Goal: Find specific page/section: Find specific page/section

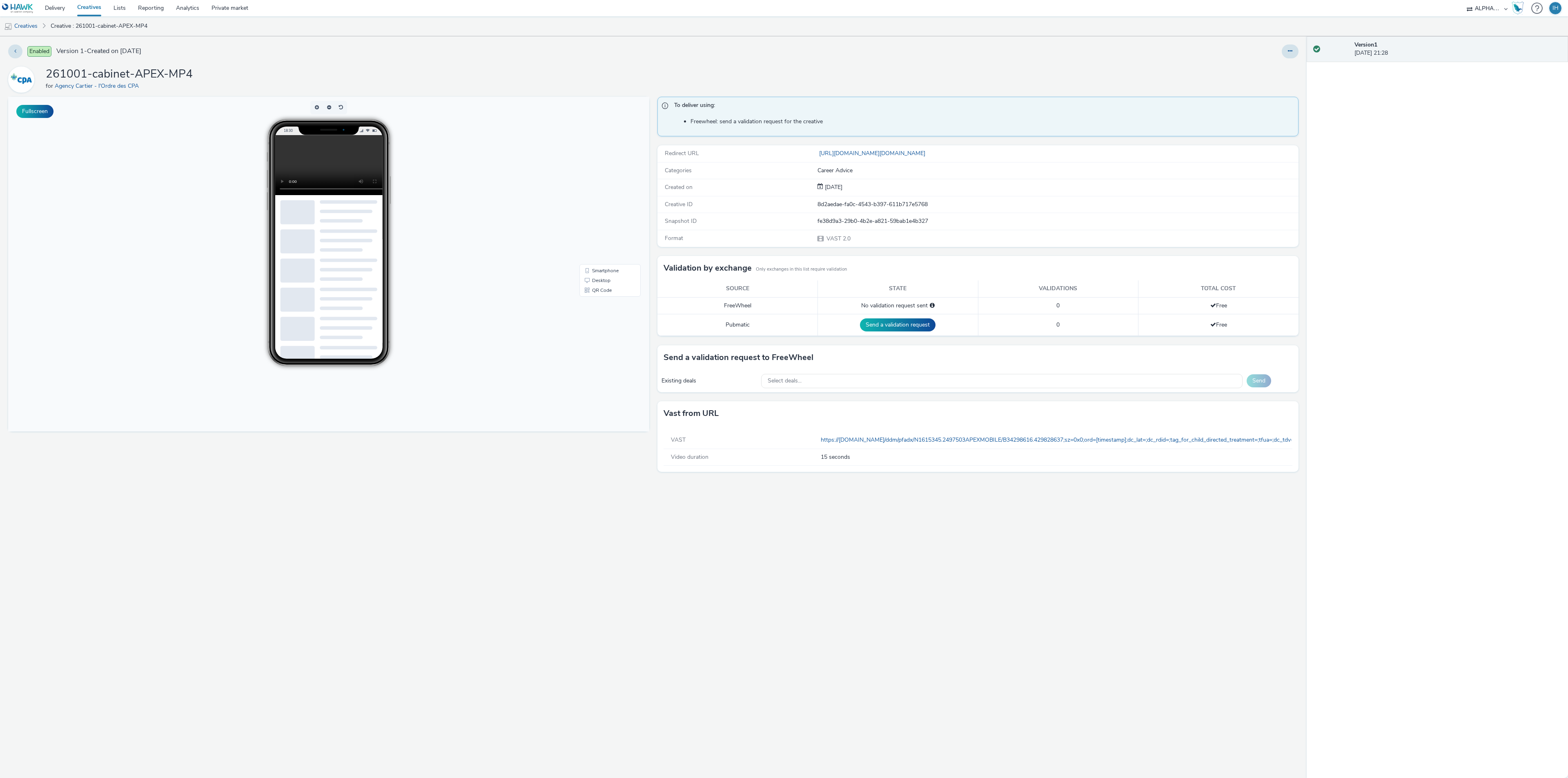
click at [947, 435] on div "VAST https://[DOMAIN_NAME]/ddm/pfadx/N1615345.2497503APEXMOBILE/B34298616.42982…" at bounding box center [978, 440] width 629 height 17
click at [950, 438] on link "https://[DOMAIN_NAME]/ddm/pfadx/N1615345.2497503APEXMOBILE/B34298616.429828637;…" at bounding box center [1279, 440] width 916 height 7
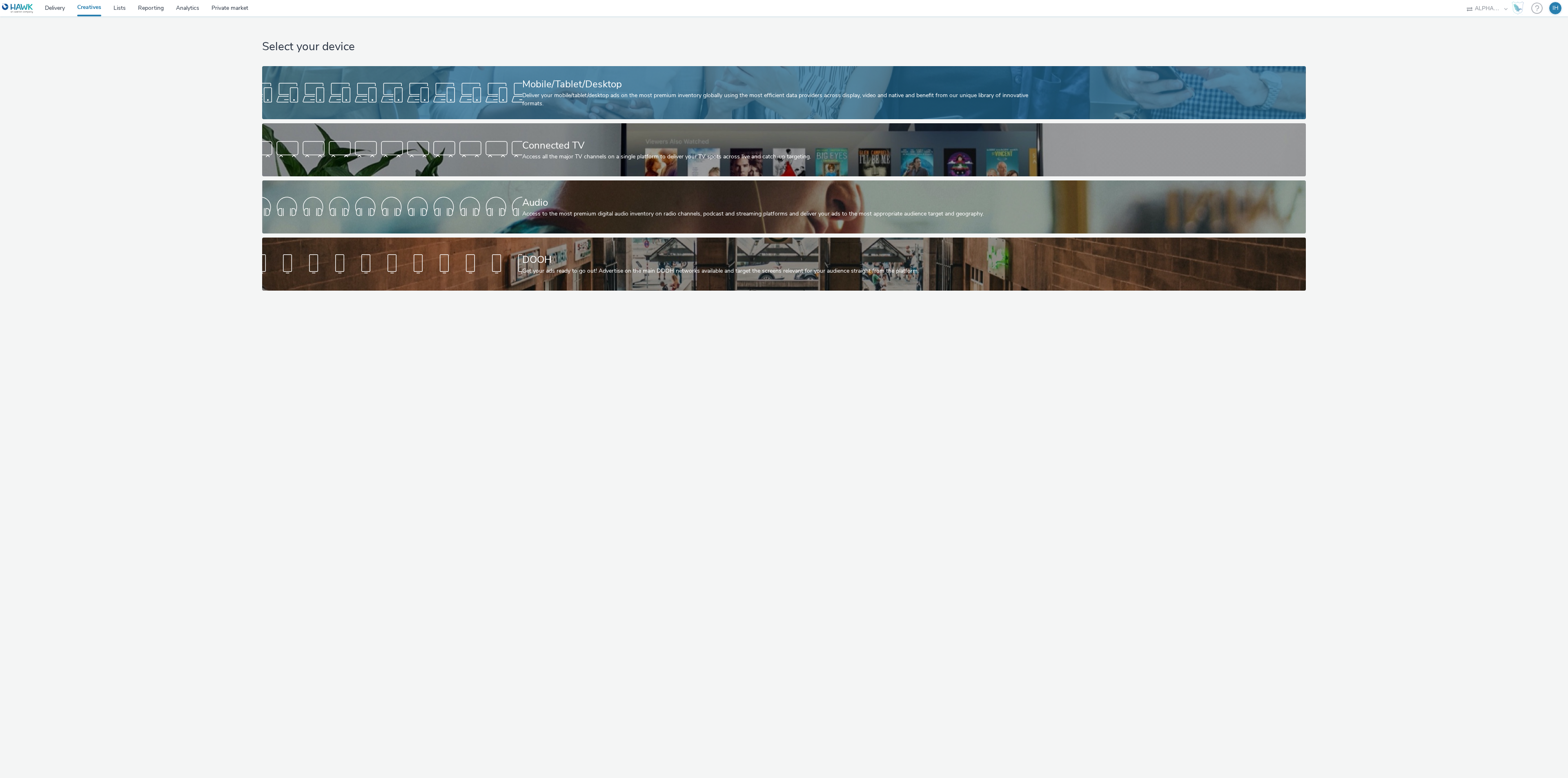
click at [365, 107] on link "Mobile/Tablet/Desktop Deliver your mobile/tablet/desktop ads on the most premiu…" at bounding box center [783, 92] width 1043 height 53
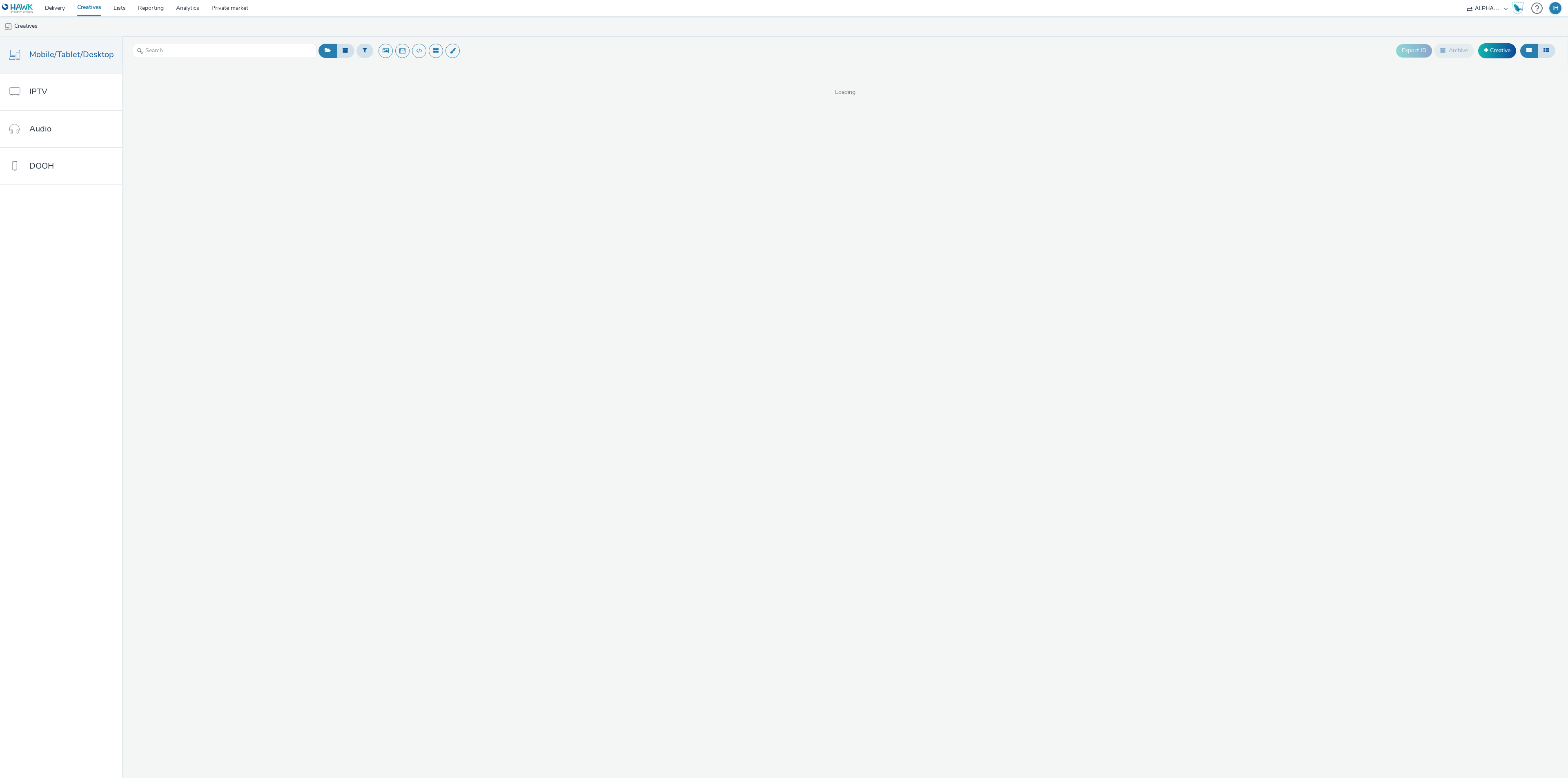
drag, startPoint x: 813, startPoint y: 59, endPoint x: 906, endPoint y: 29, distance: 97.7
click at [906, 29] on ul "Creatives" at bounding box center [784, 26] width 1568 height 20
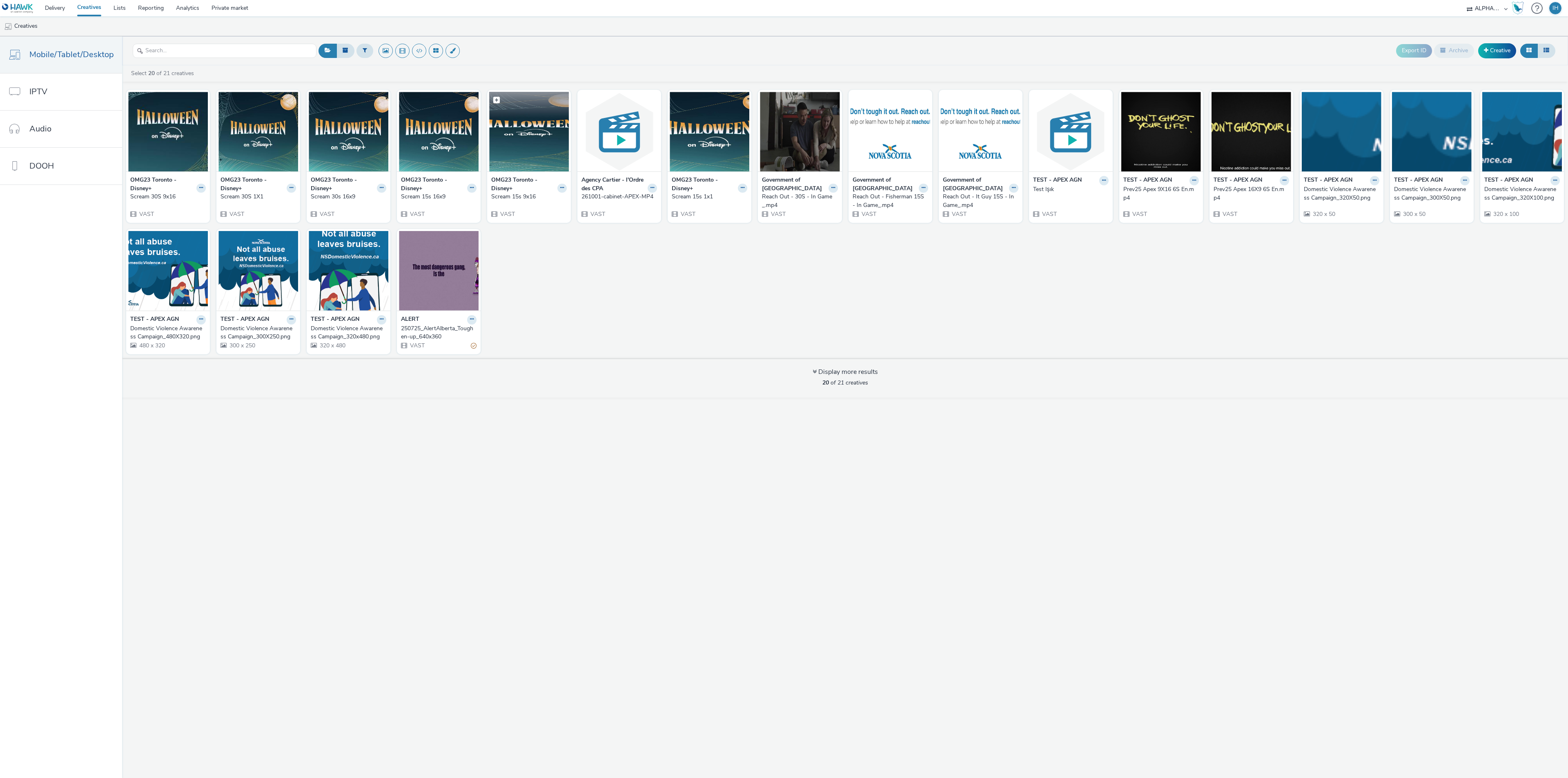
click at [523, 146] on img at bounding box center [529, 132] width 80 height 79
